Goal: Information Seeking & Learning: Learn about a topic

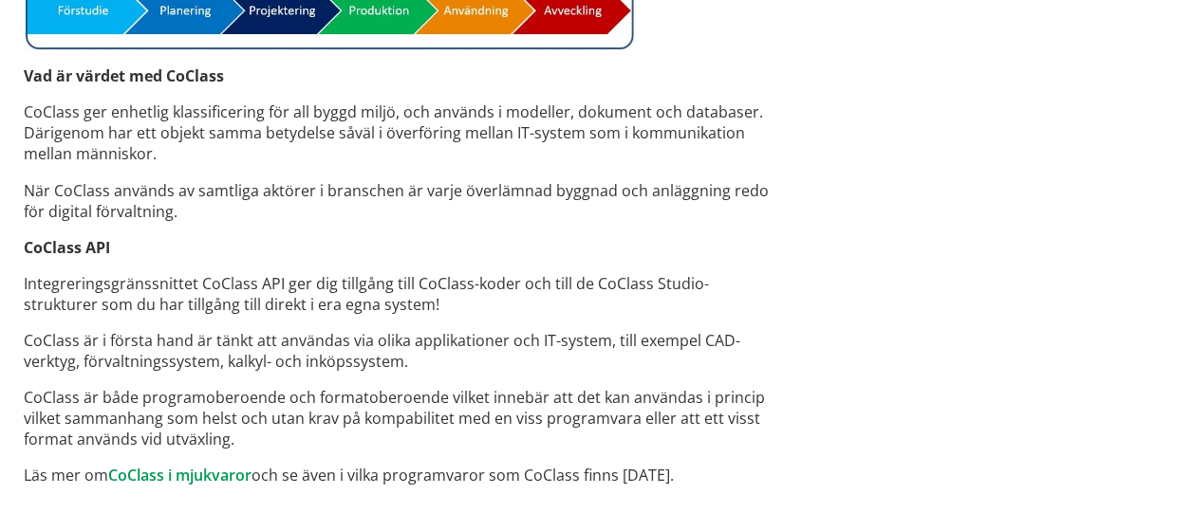
scroll to position [1657, 0]
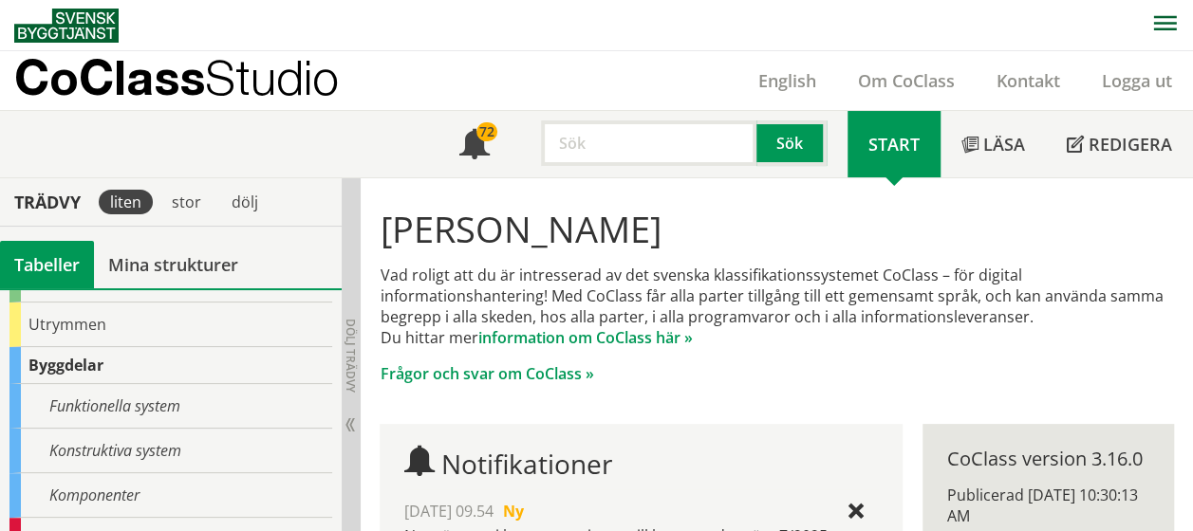
scroll to position [170, 0]
click at [191, 315] on div "Utrymmen" at bounding box center [170, 326] width 323 height 45
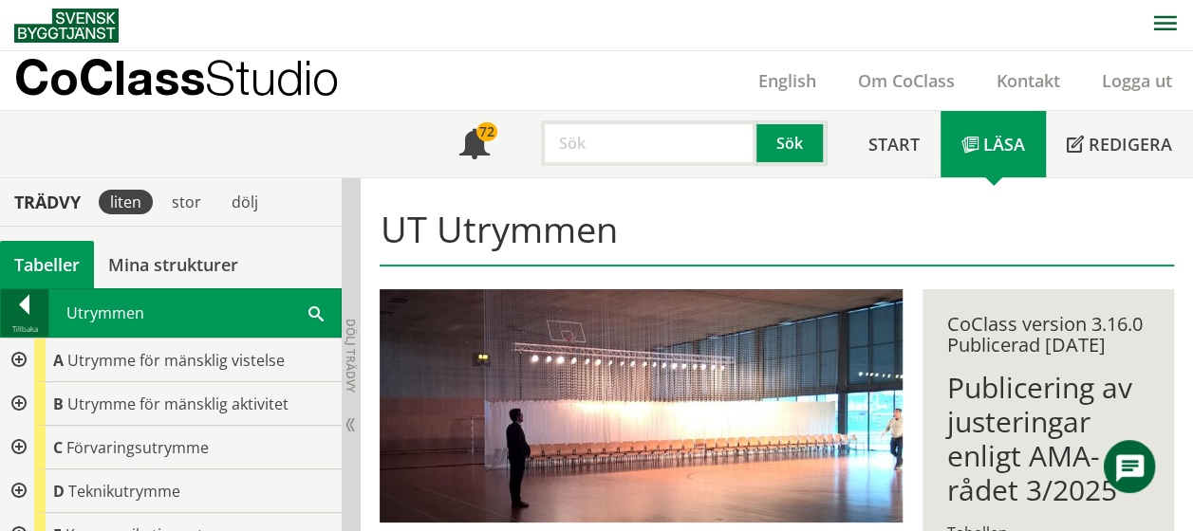
click at [28, 302] on div at bounding box center [24, 308] width 47 height 27
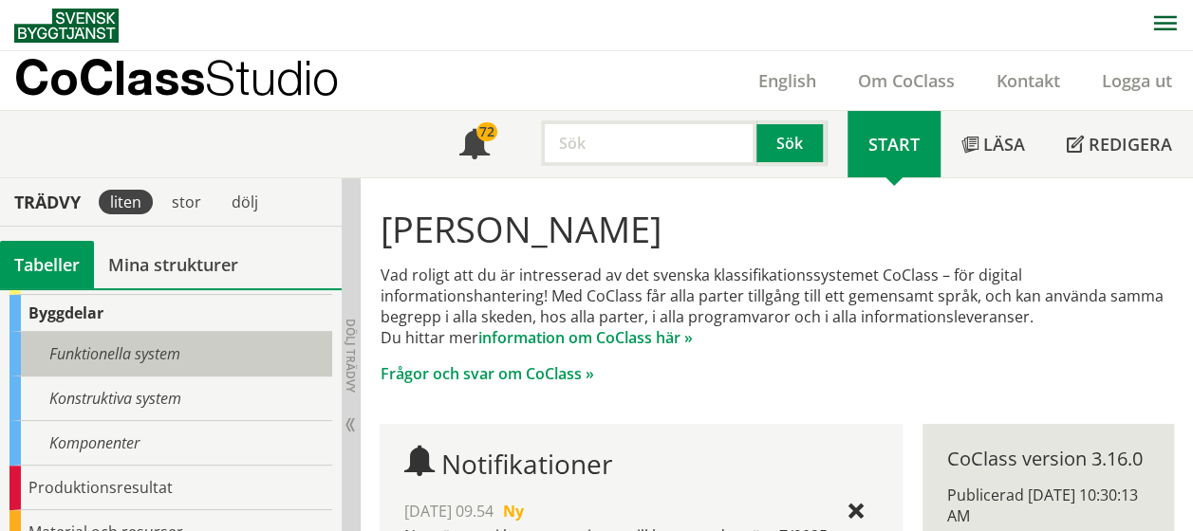
scroll to position [226, 0]
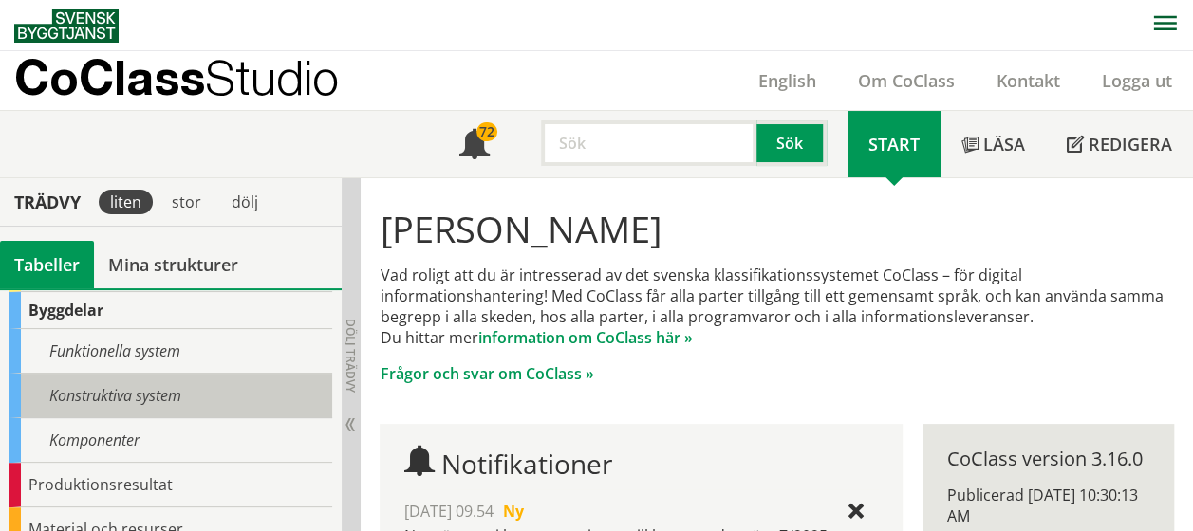
click at [93, 386] on div "Konstruktiva system" at bounding box center [170, 396] width 323 height 45
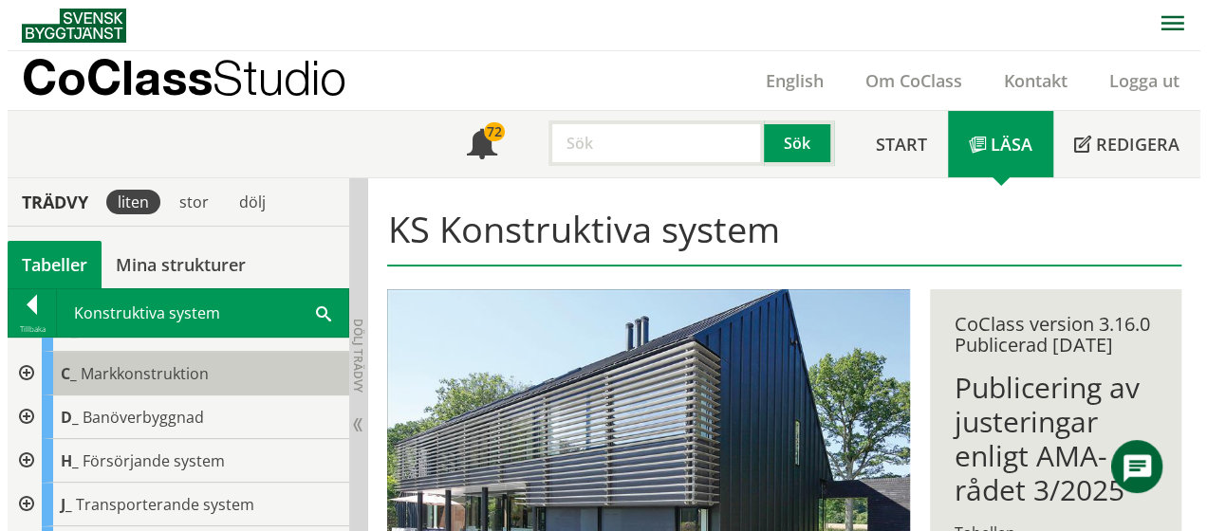
scroll to position [74, 0]
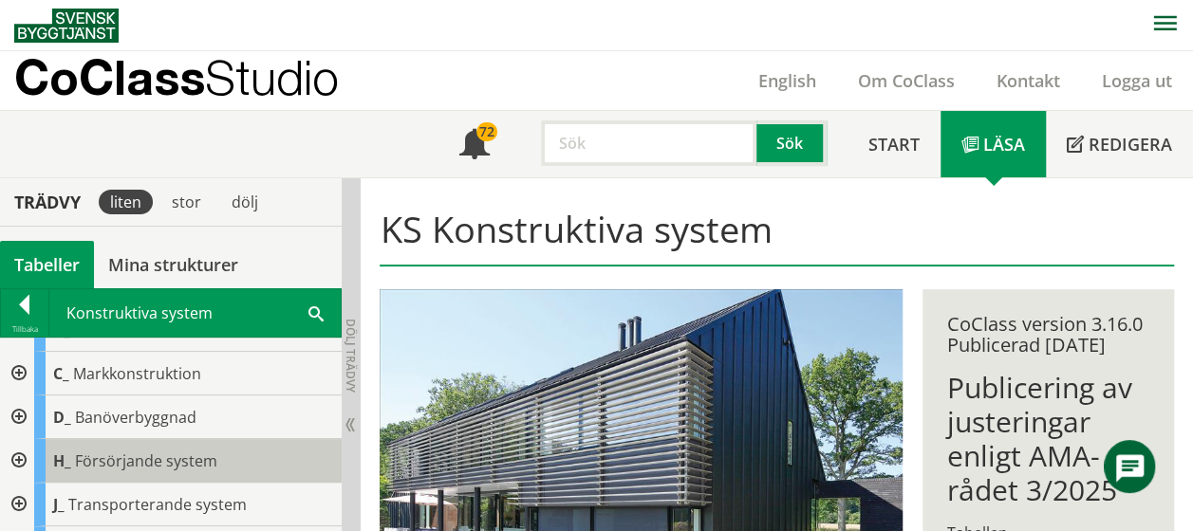
click at [153, 452] on span "Försörjande system" at bounding box center [146, 461] width 142 height 21
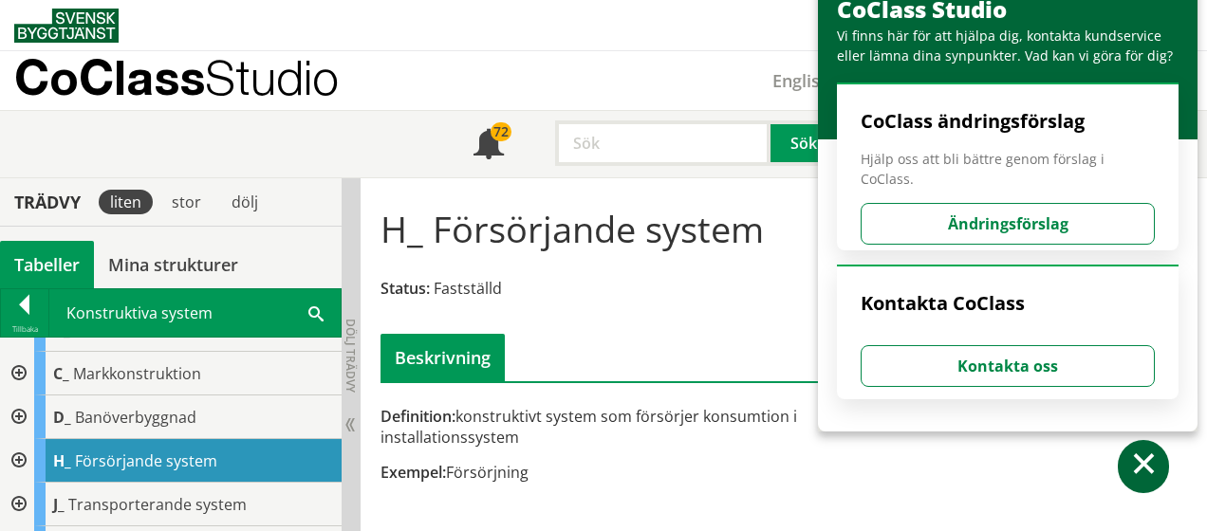
click at [153, 452] on span "Försörjande system" at bounding box center [146, 461] width 142 height 21
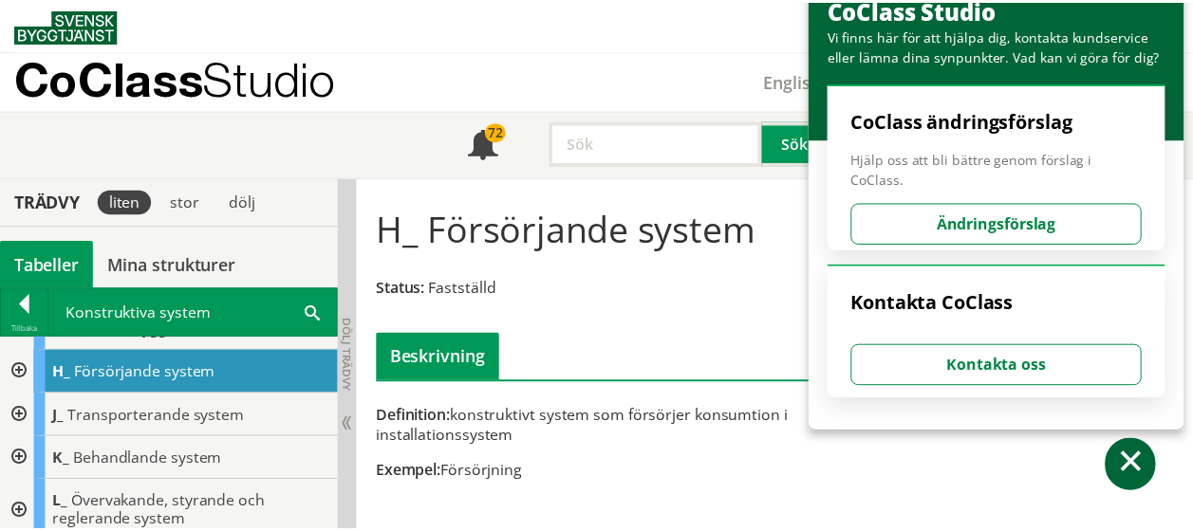
scroll to position [200, 0]
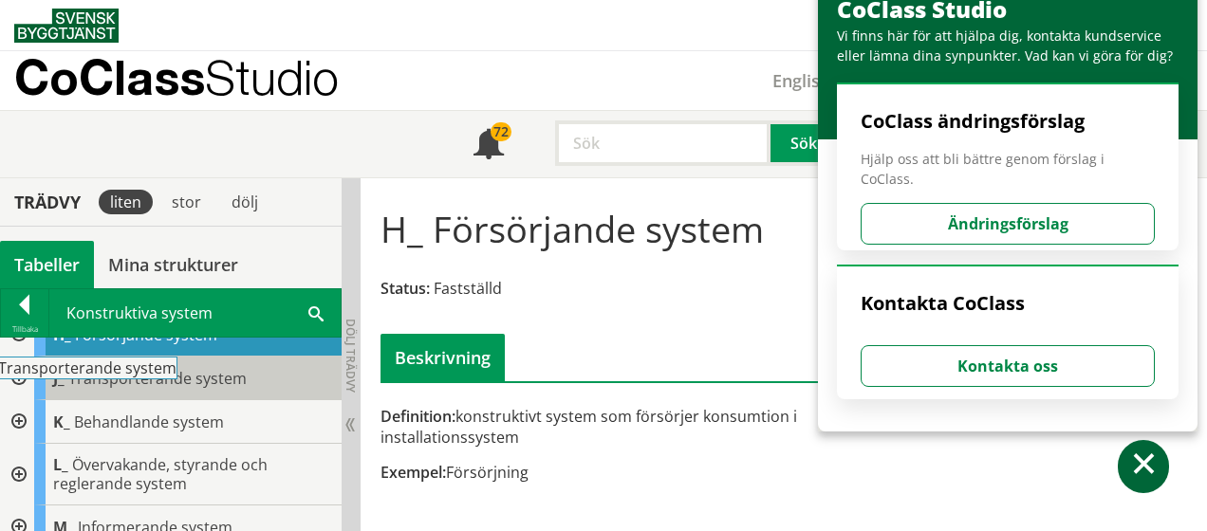
drag, startPoint x: 207, startPoint y: 374, endPoint x: 195, endPoint y: 374, distance: 12.3
click at [195, 374] on span "Transporterande system" at bounding box center [157, 378] width 178 height 21
click at [199, 372] on span "Transporterande system" at bounding box center [157, 378] width 178 height 21
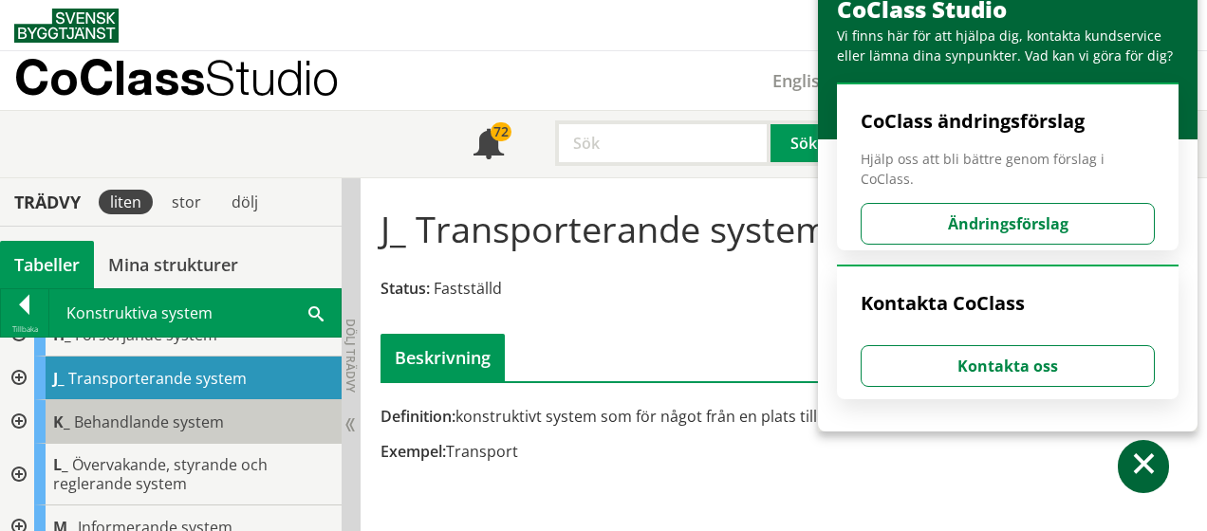
click at [121, 414] on span "Behandlande system" at bounding box center [149, 422] width 150 height 21
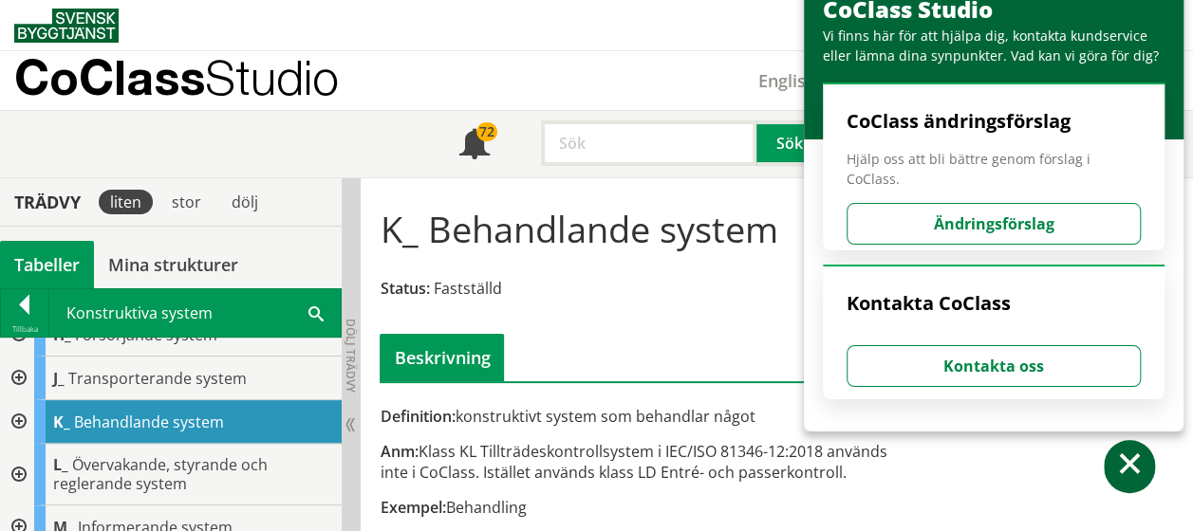
scroll to position [9, 0]
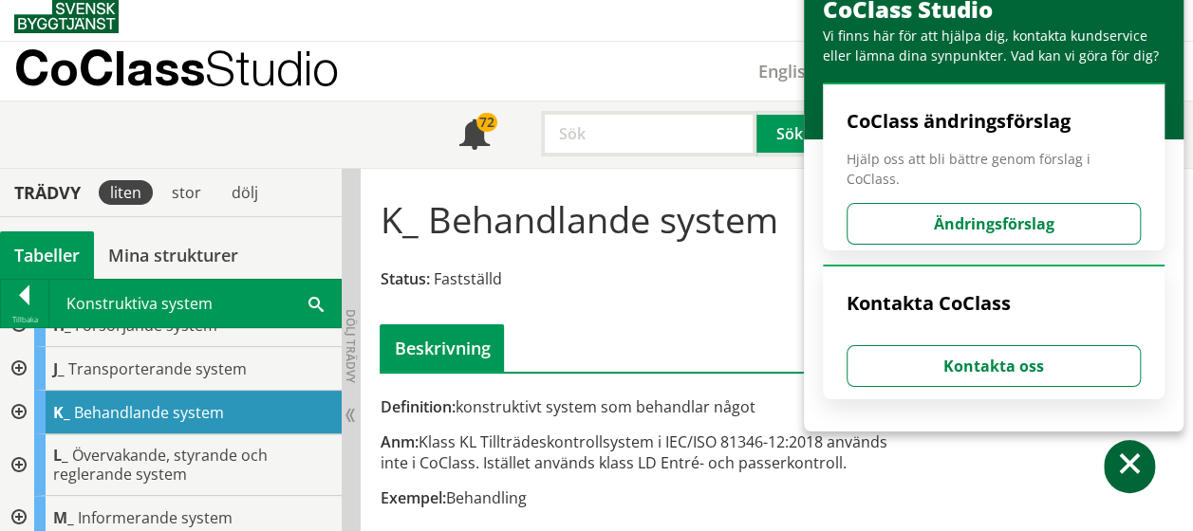
click at [980, 46] on div "Vi finns här för att hjälpa dig, kontakta kundservice eller lämna dina synpunkt…" at bounding box center [998, 46] width 351 height 40
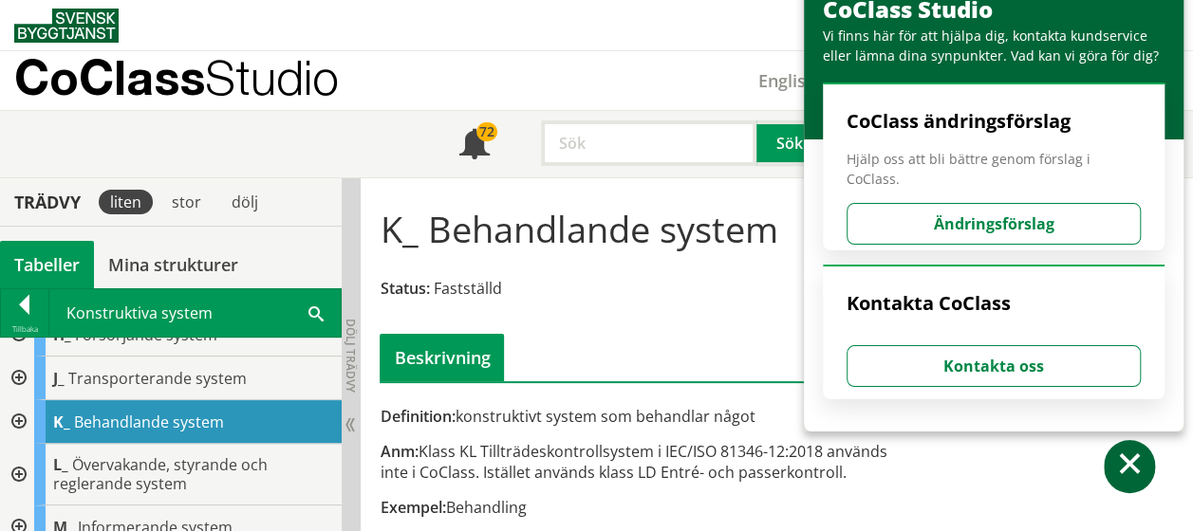
click at [21, 417] on div at bounding box center [17, 422] width 34 height 44
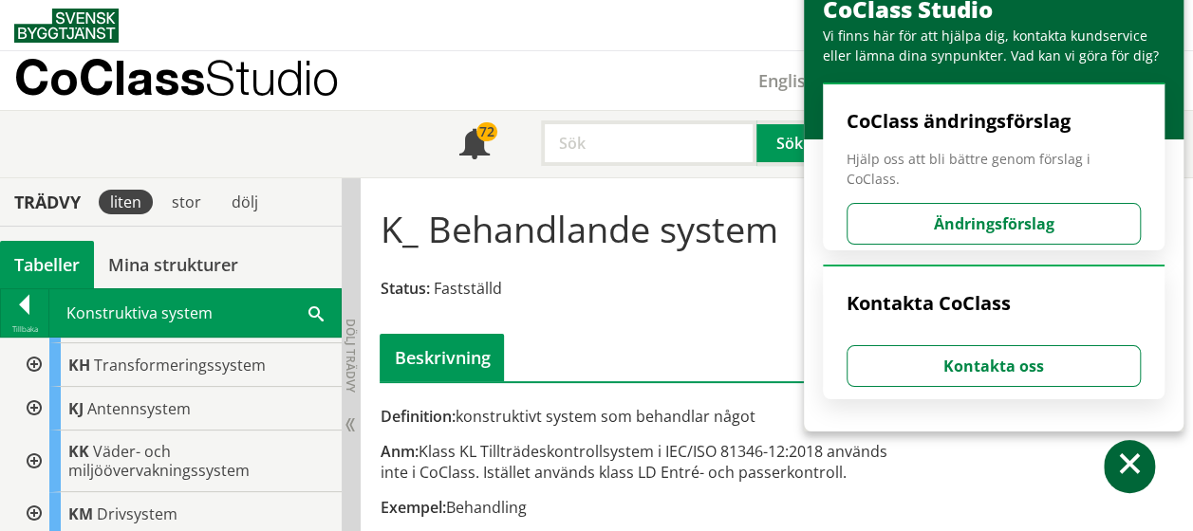
scroll to position [606, 0]
click at [36, 418] on div at bounding box center [32, 409] width 34 height 44
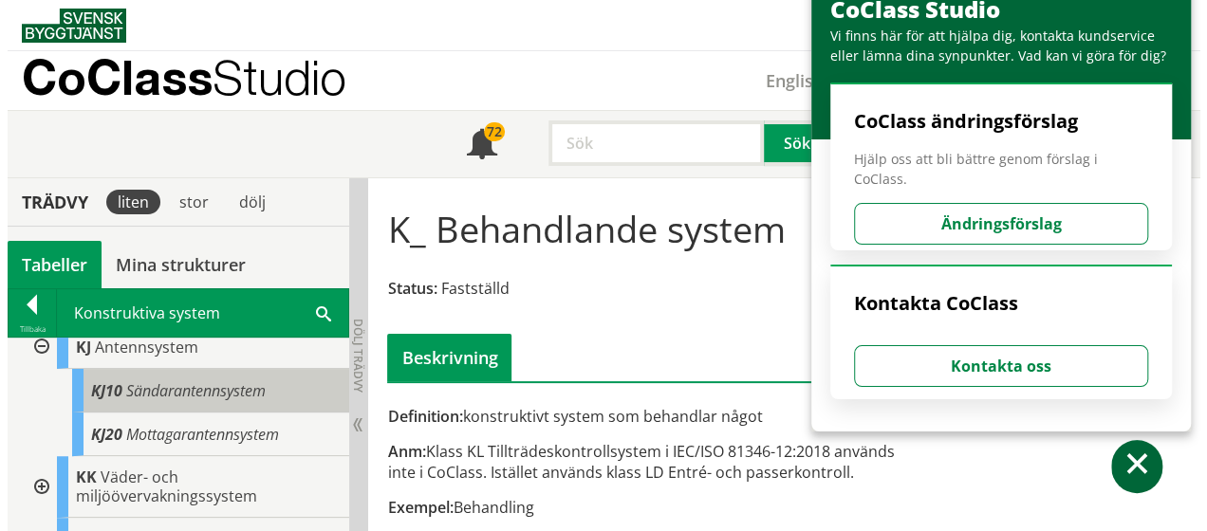
scroll to position [669, 0]
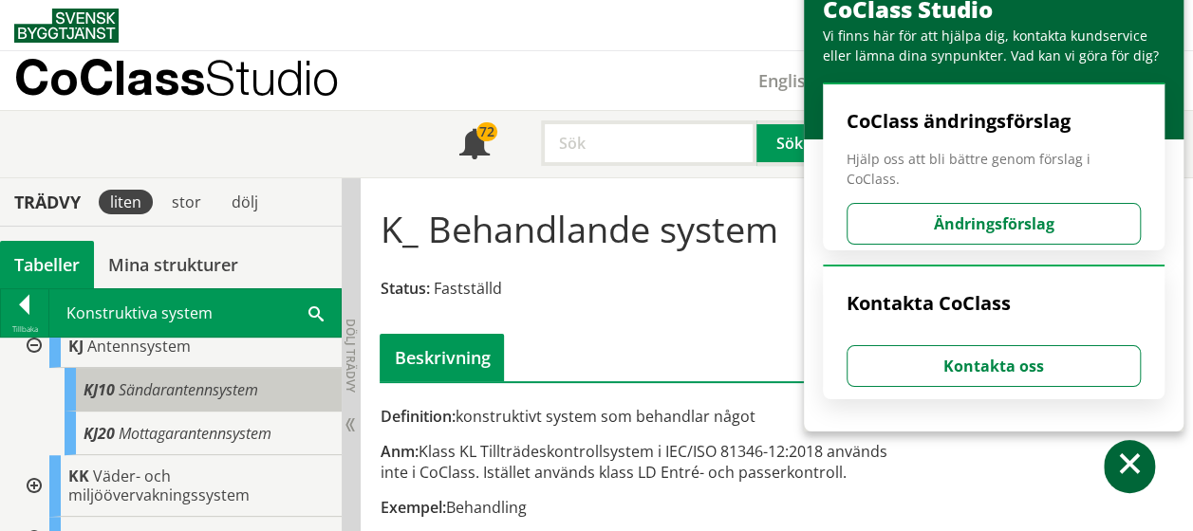
click at [119, 400] on span "Sändarantennsystem" at bounding box center [188, 390] width 139 height 21
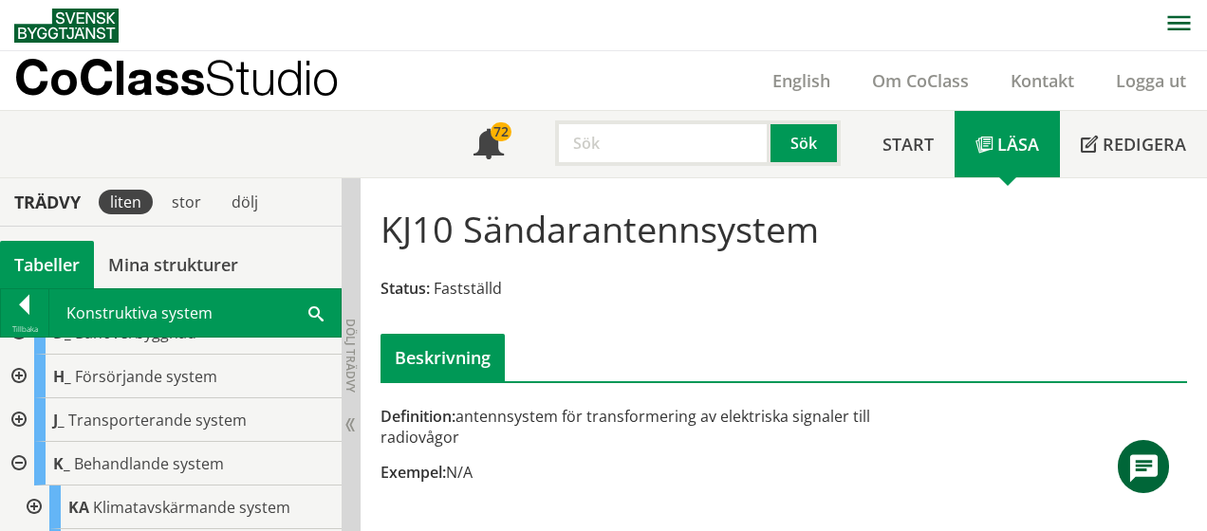
scroll to position [158, 0]
click at [17, 411] on div at bounding box center [17, 421] width 34 height 44
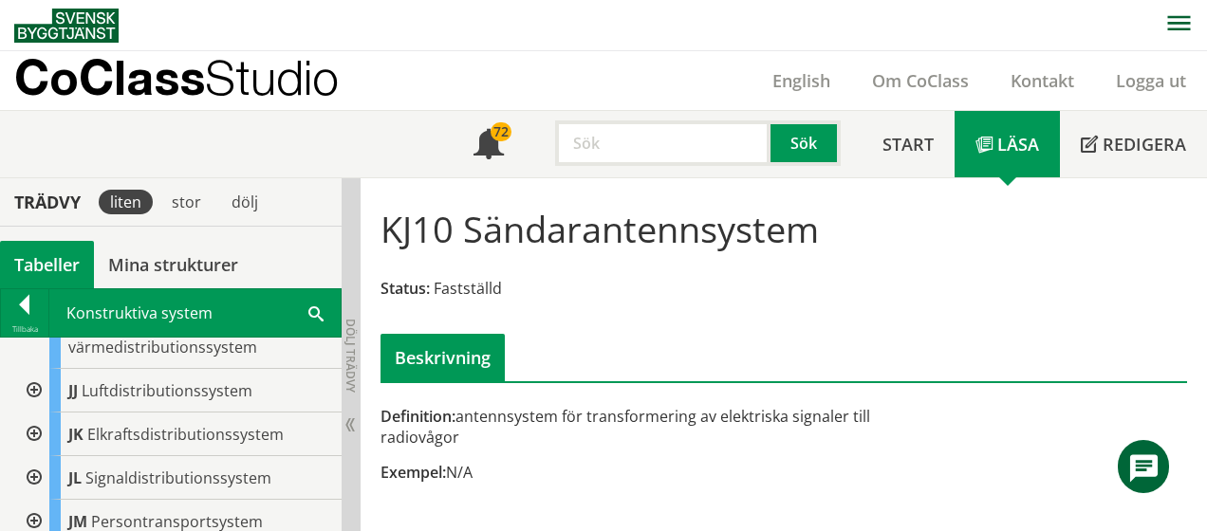
scroll to position [622, 0]
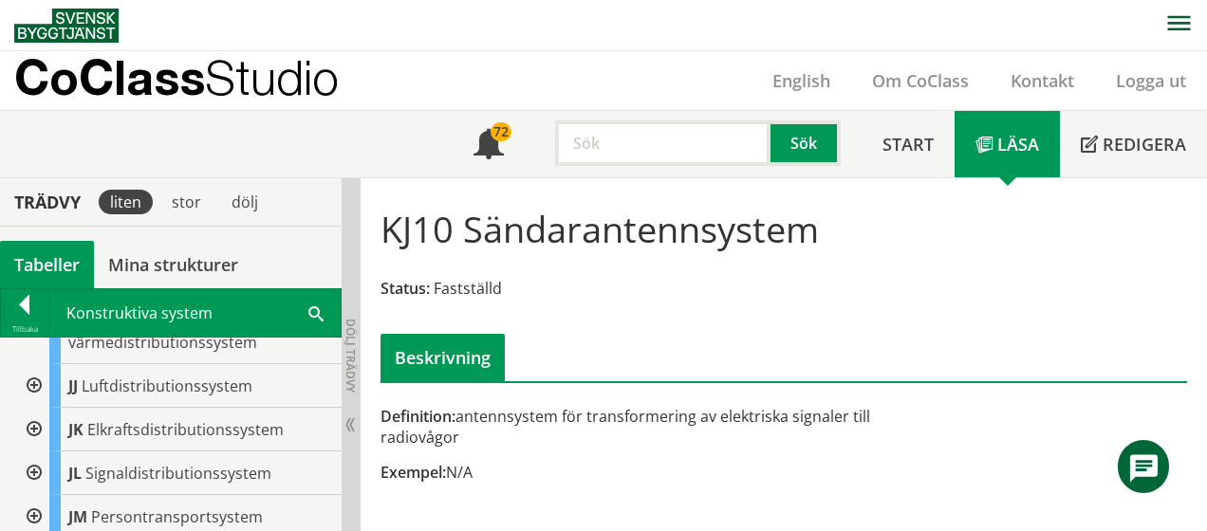
click at [36, 452] on div at bounding box center [32, 474] width 34 height 44
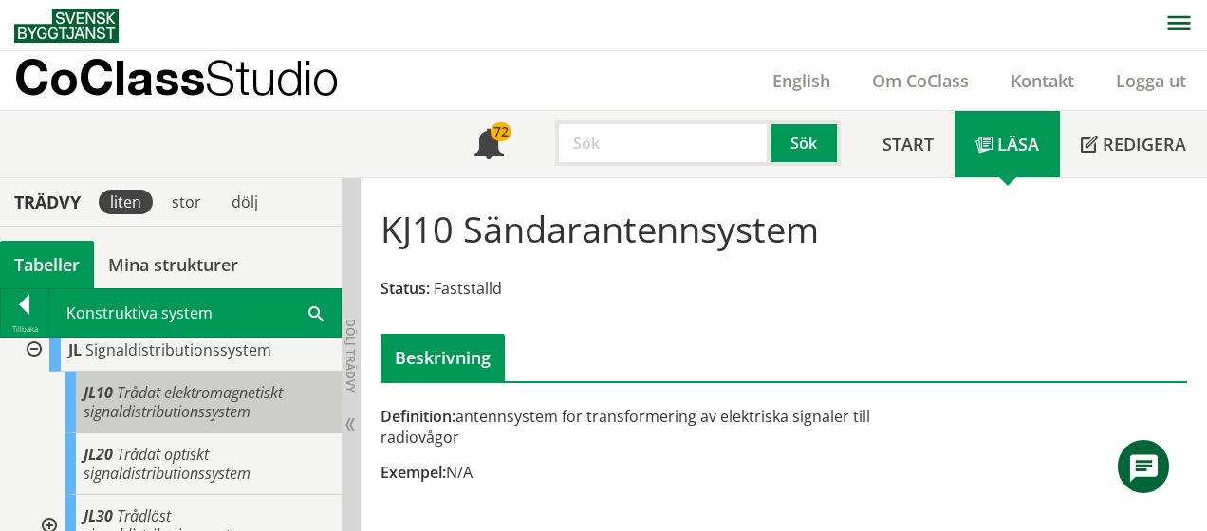
scroll to position [769, 0]
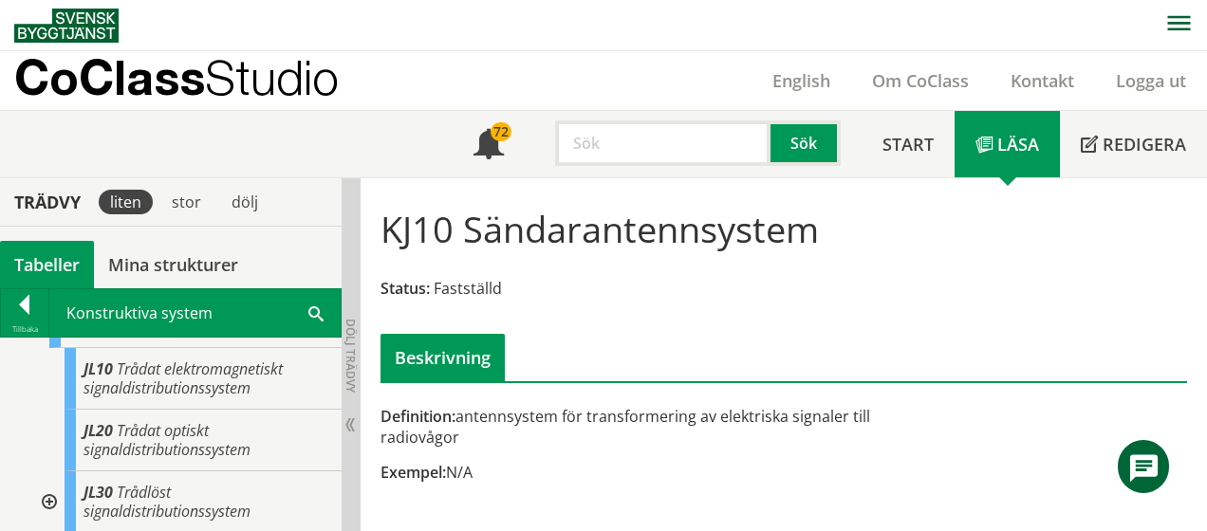
click at [47, 474] on div at bounding box center [47, 503] width 34 height 62
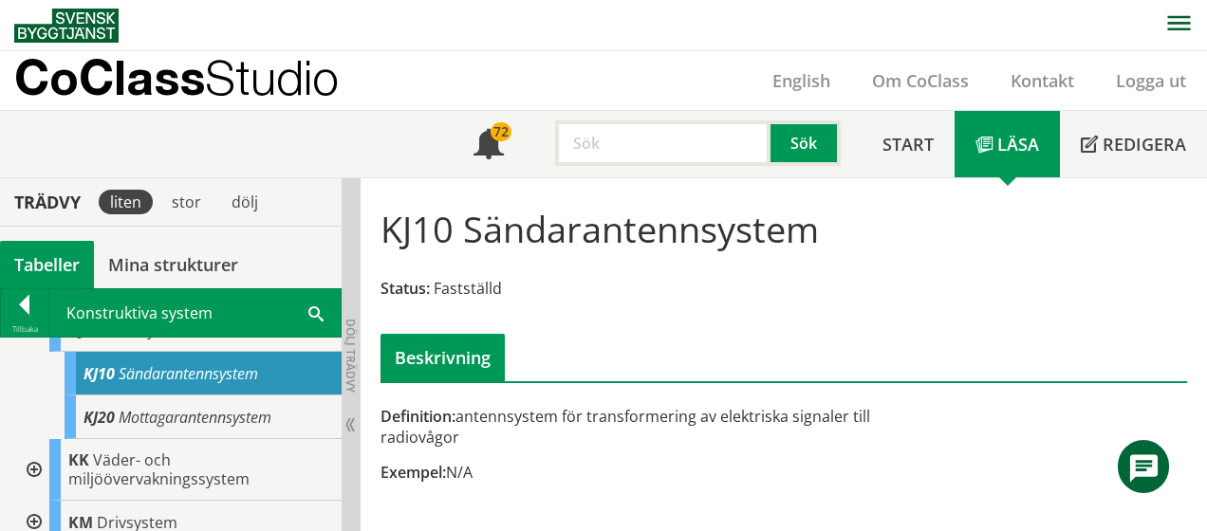
scroll to position [1567, 0]
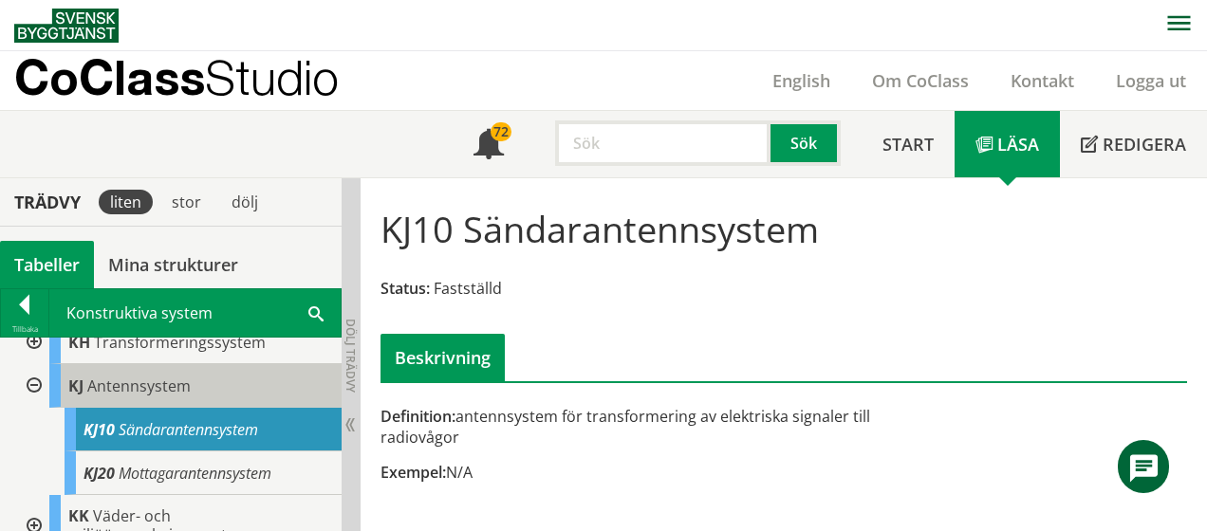
click at [147, 383] on span "Antennsystem" at bounding box center [138, 386] width 103 height 21
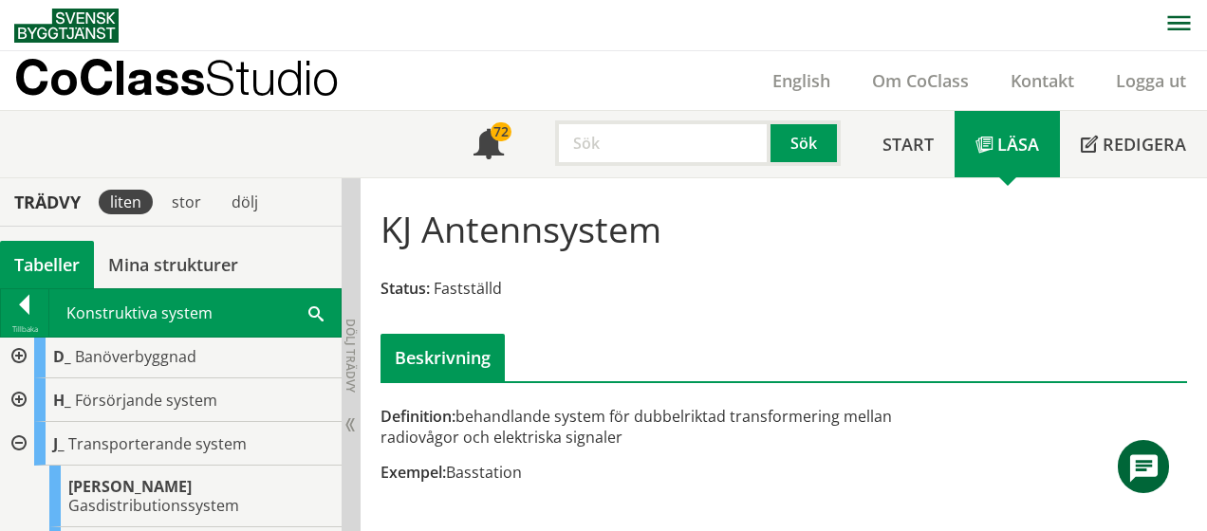
scroll to position [125, 0]
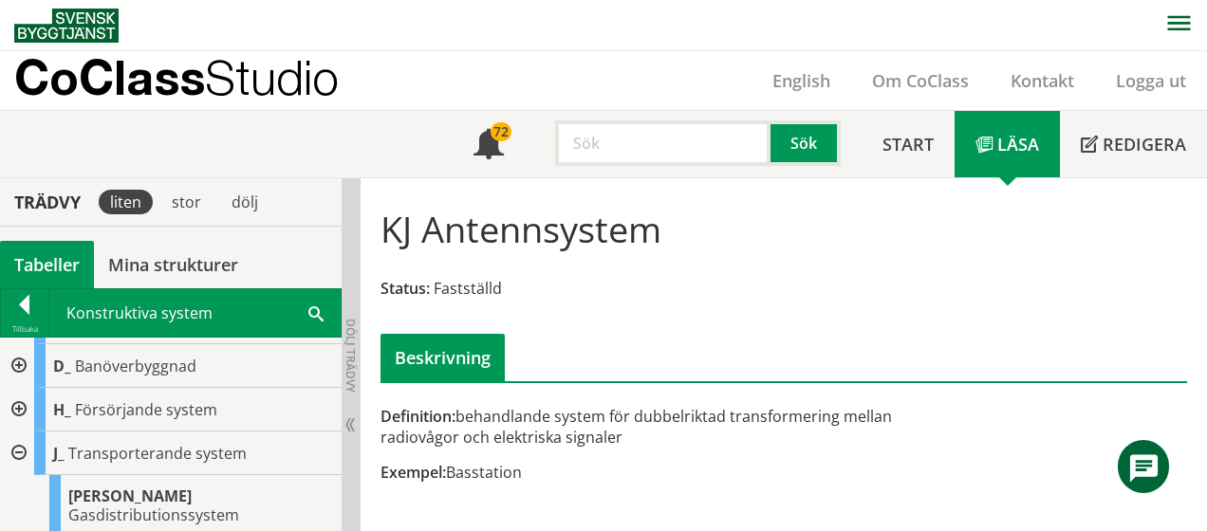
click at [24, 401] on div at bounding box center [17, 410] width 34 height 44
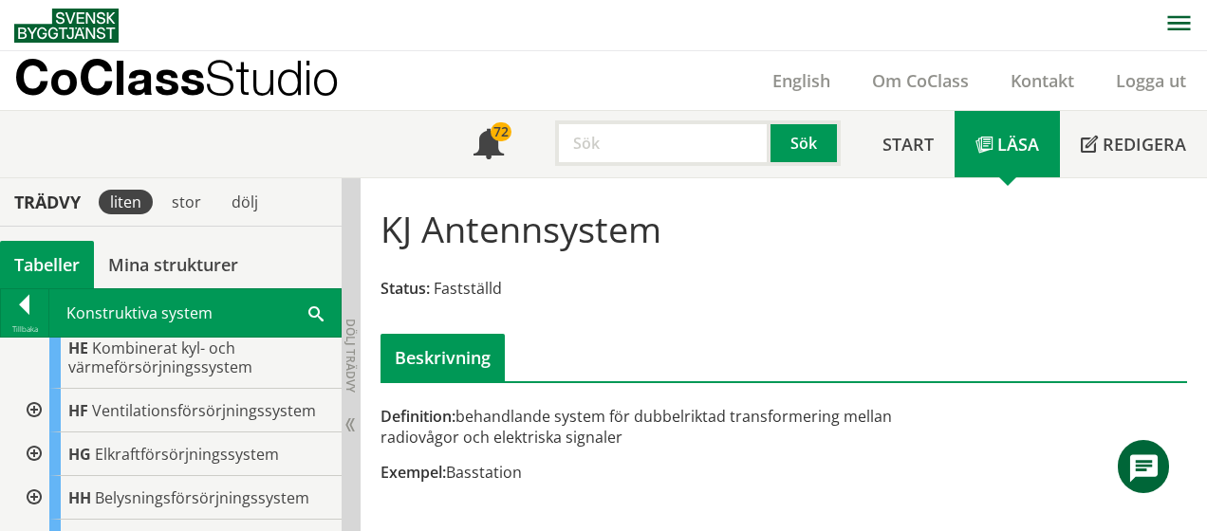
scroll to position [402, 0]
click at [39, 448] on div at bounding box center [32, 457] width 34 height 44
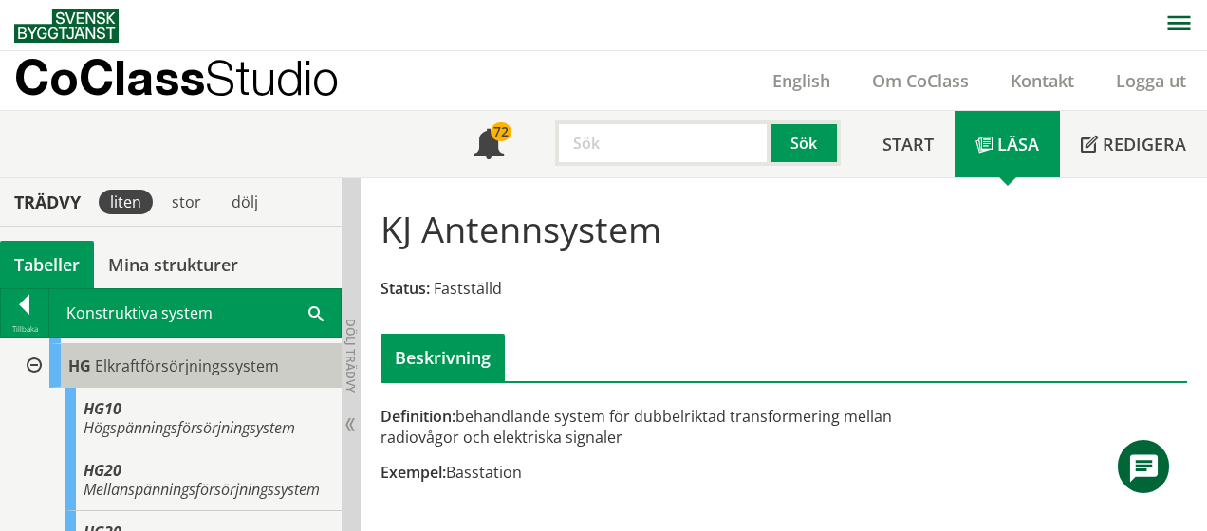
scroll to position [492, 0]
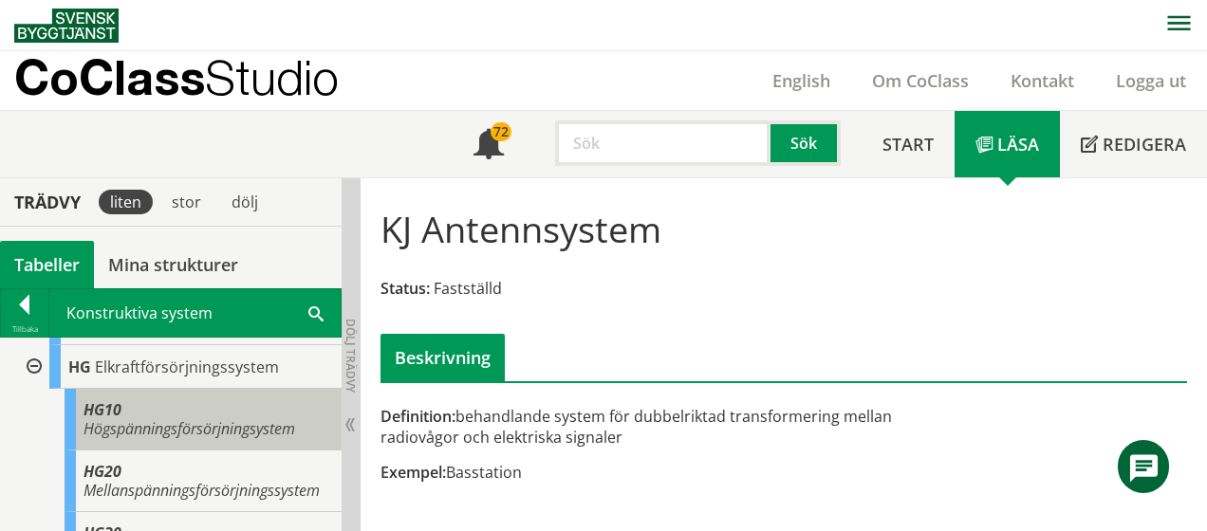
click at [198, 425] on span "Högspänningsförsörjningsystem" at bounding box center [190, 428] width 212 height 21
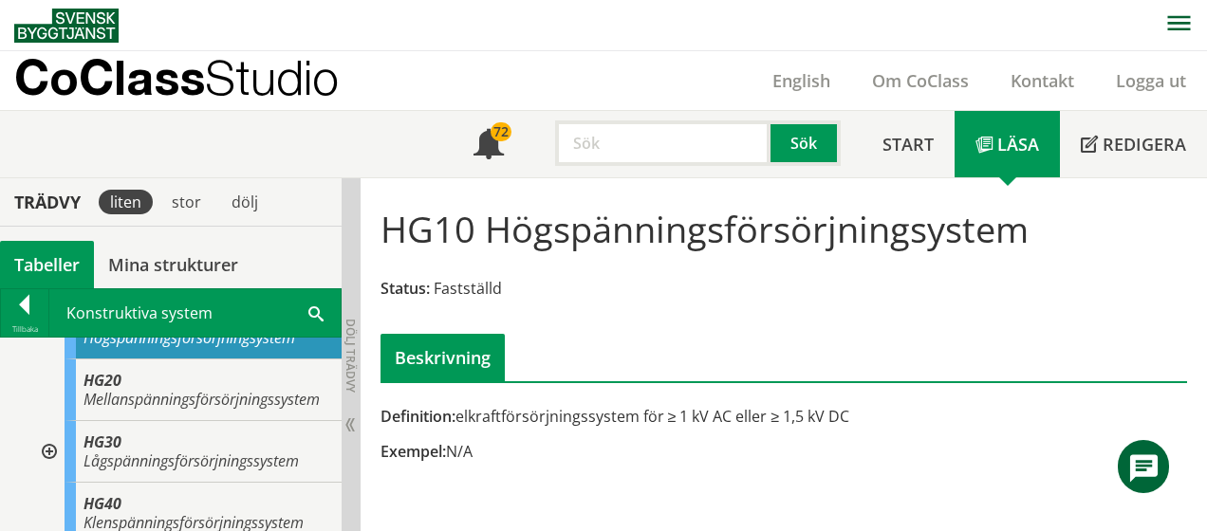
scroll to position [585, 0]
click at [52, 463] on div at bounding box center [47, 450] width 34 height 62
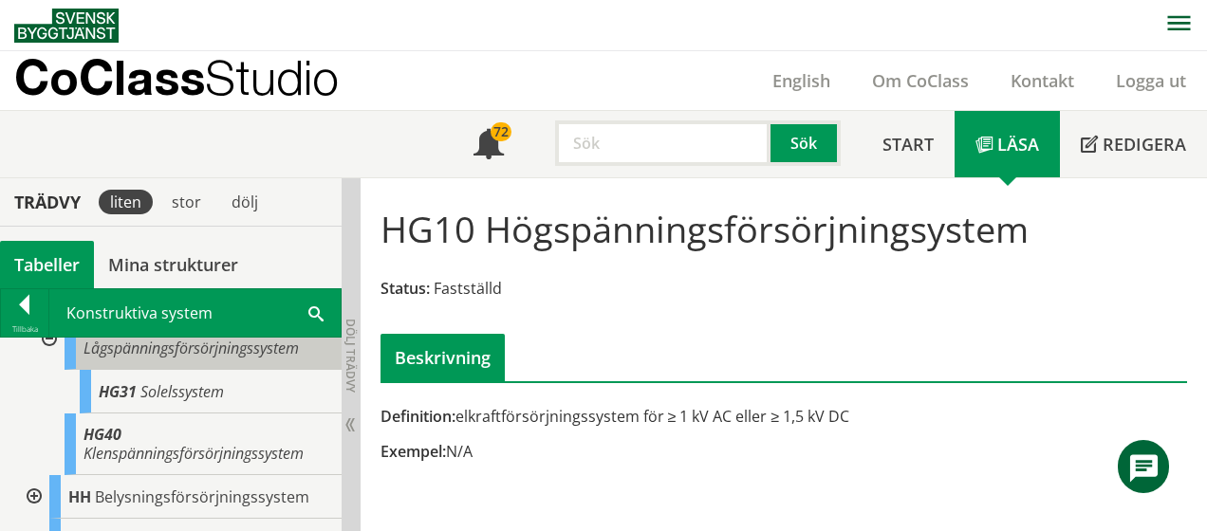
scroll to position [695, 0]
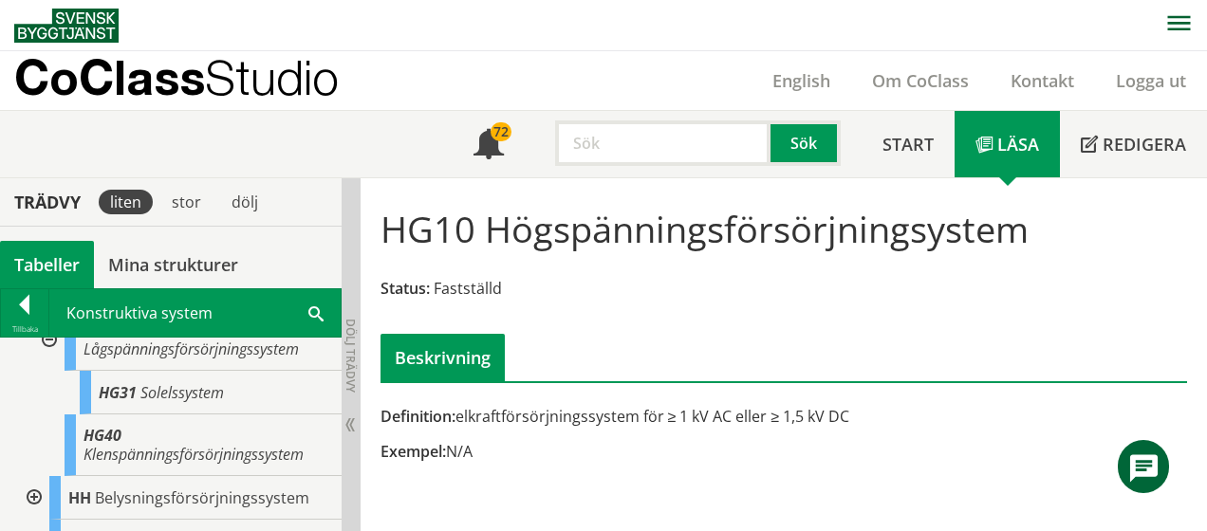
click at [35, 507] on div at bounding box center [32, 498] width 34 height 44
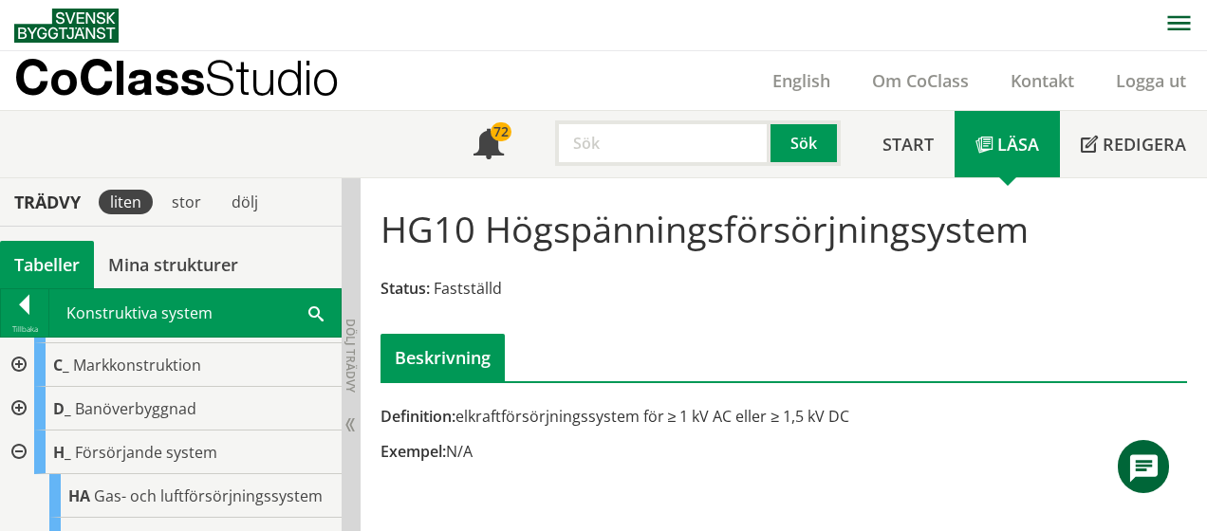
scroll to position [74, 0]
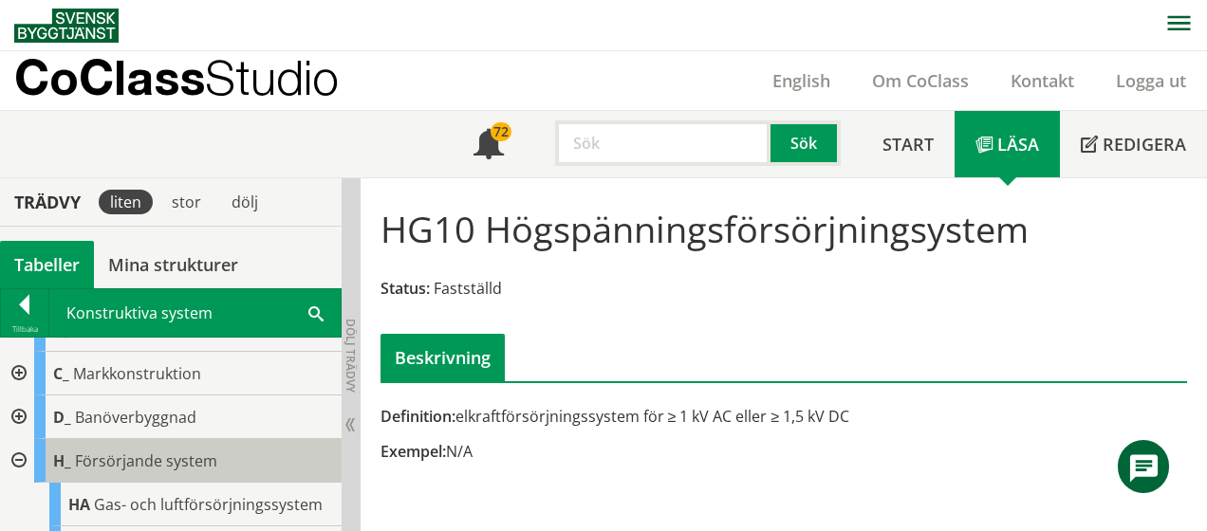
click at [163, 458] on span "Försörjande system" at bounding box center [146, 461] width 142 height 21
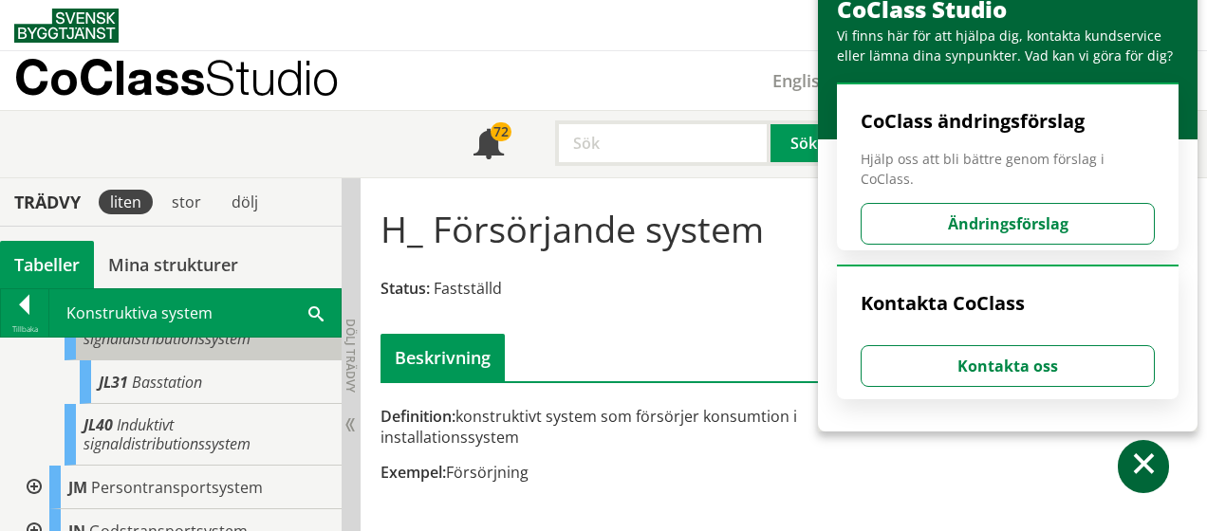
scroll to position [1831, 0]
